Goal: Task Accomplishment & Management: Complete application form

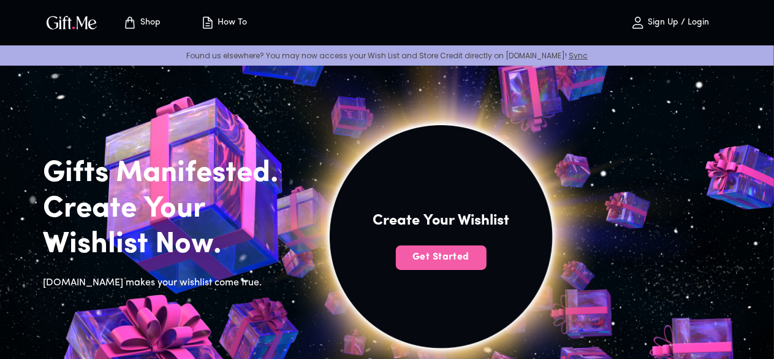
click at [487, 264] on span "Get Started" at bounding box center [441, 256] width 91 height 13
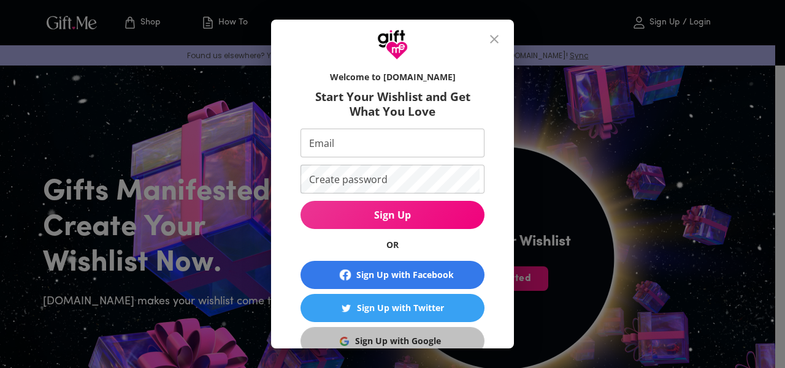
click at [406, 346] on div "Sign Up with Google" at bounding box center [398, 341] width 86 height 13
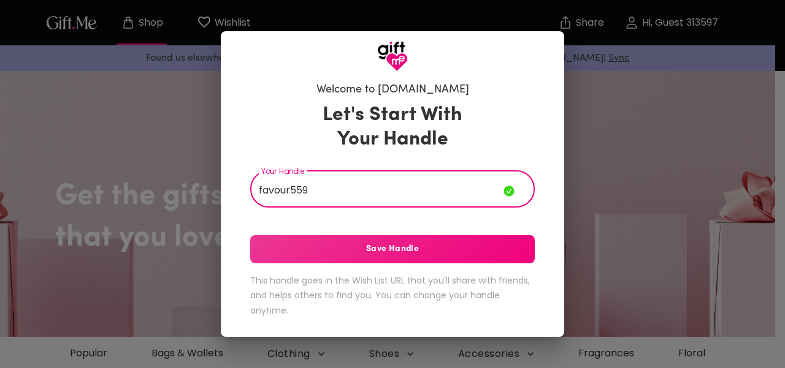
type input "favour559"
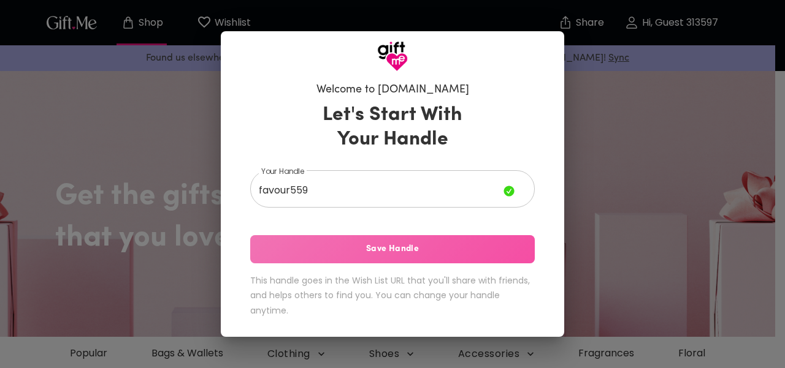
click at [497, 248] on span "Save Handle" at bounding box center [392, 249] width 284 height 13
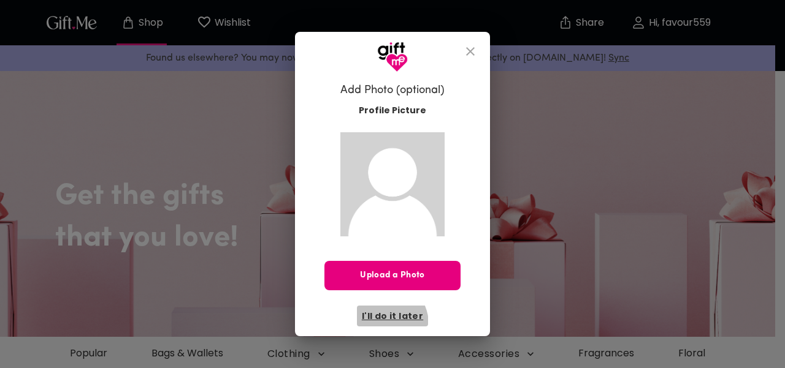
click at [385, 324] on button "I'll do it later" at bounding box center [392, 316] width 71 height 21
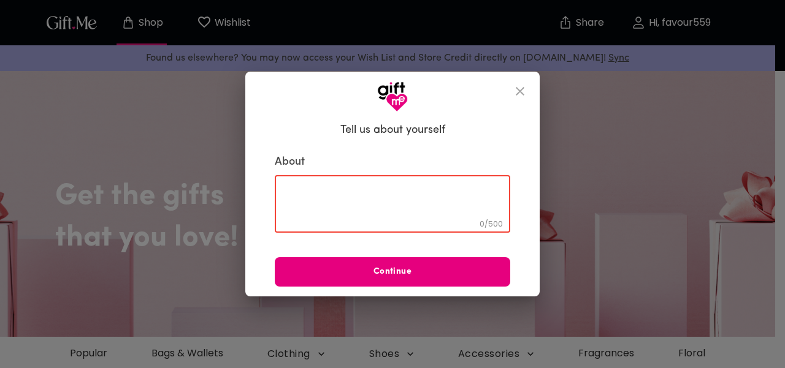
click at [327, 196] on textarea at bounding box center [392, 204] width 218 height 35
type textarea "i"
click at [312, 194] on textarea "I am aloving" at bounding box center [392, 204] width 218 height 35
click at [356, 193] on textarea "I am a loving" at bounding box center [392, 204] width 218 height 35
type textarea "I am a loving girl that loves gifing people i love"
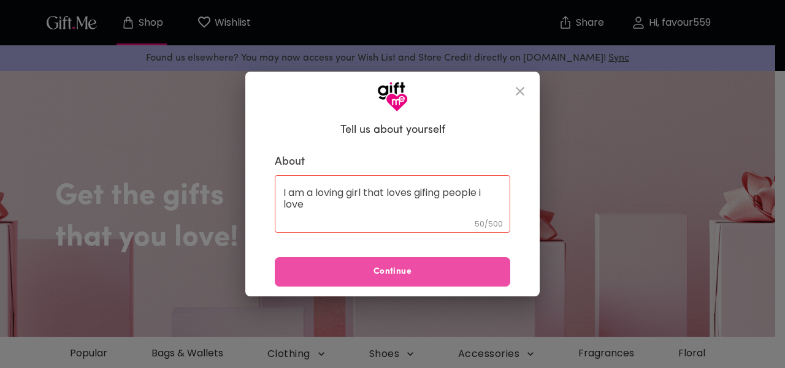
click at [450, 282] on button "Continue" at bounding box center [392, 271] width 235 height 29
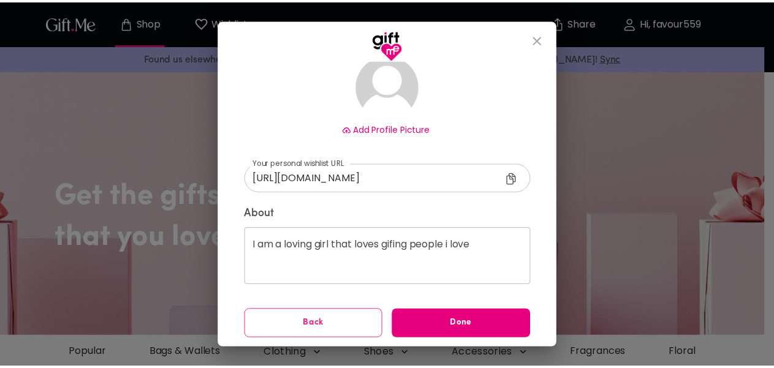
scroll to position [95, 0]
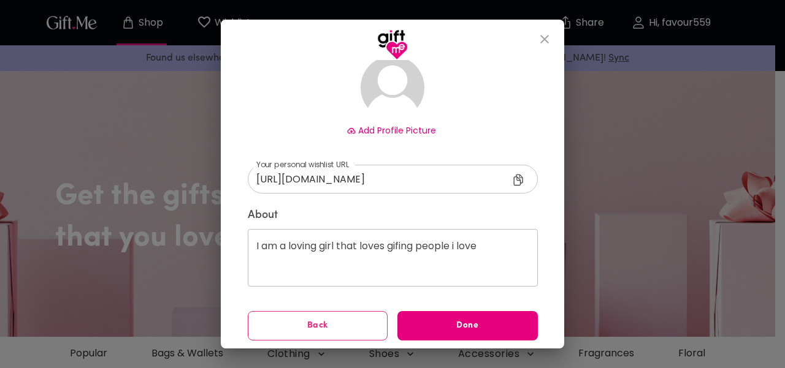
click at [476, 330] on span "Done" at bounding box center [467, 325] width 140 height 13
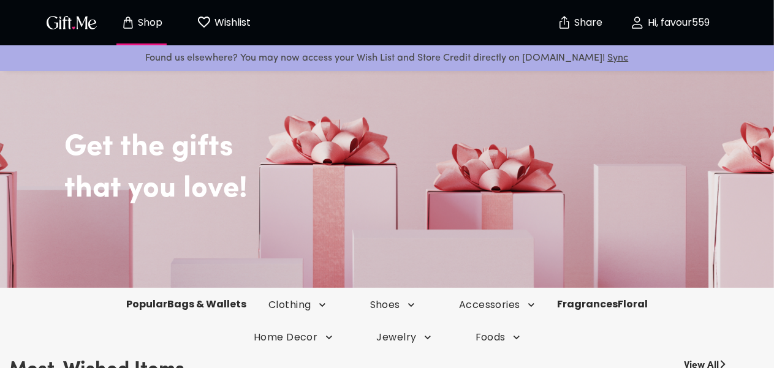
scroll to position [48, 0]
click at [324, 308] on icon "button" at bounding box center [323, 306] width 12 height 12
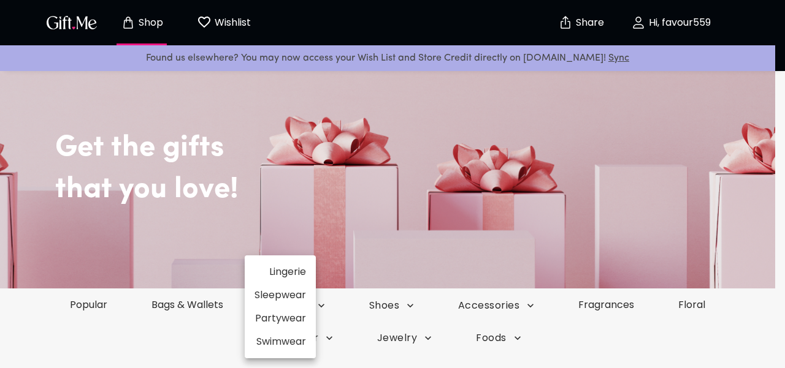
click at [222, 25] on div at bounding box center [392, 184] width 785 height 368
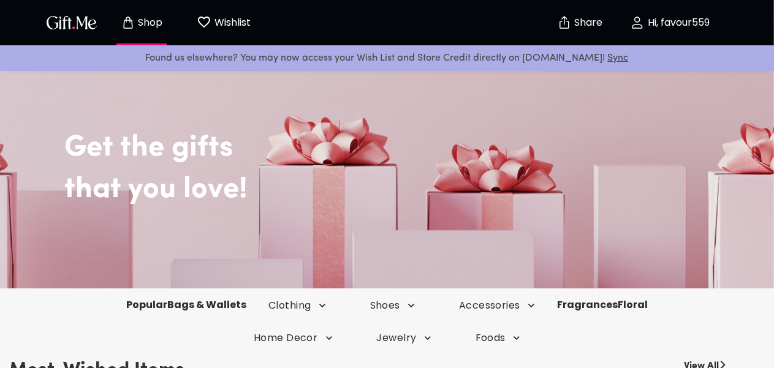
click at [222, 25] on p "Wishlist" at bounding box center [230, 23] width 39 height 16
